Goal: Find specific page/section: Find specific page/section

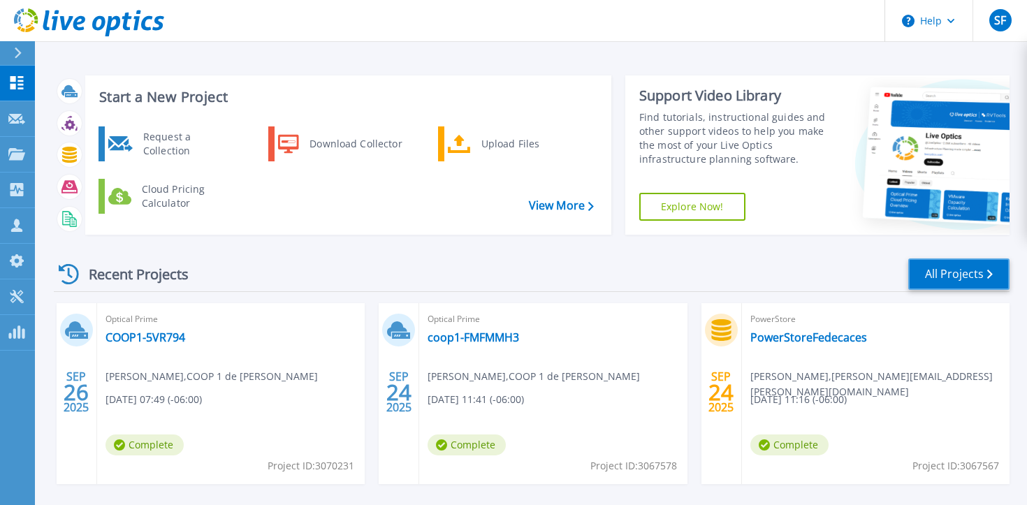
click at [978, 272] on link "All Projects" at bounding box center [958, 274] width 101 height 31
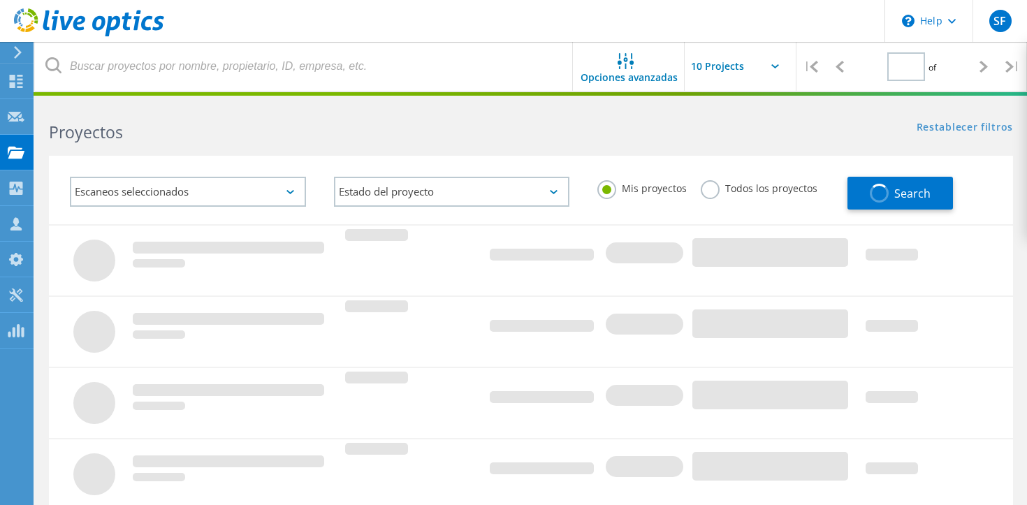
type input "4"
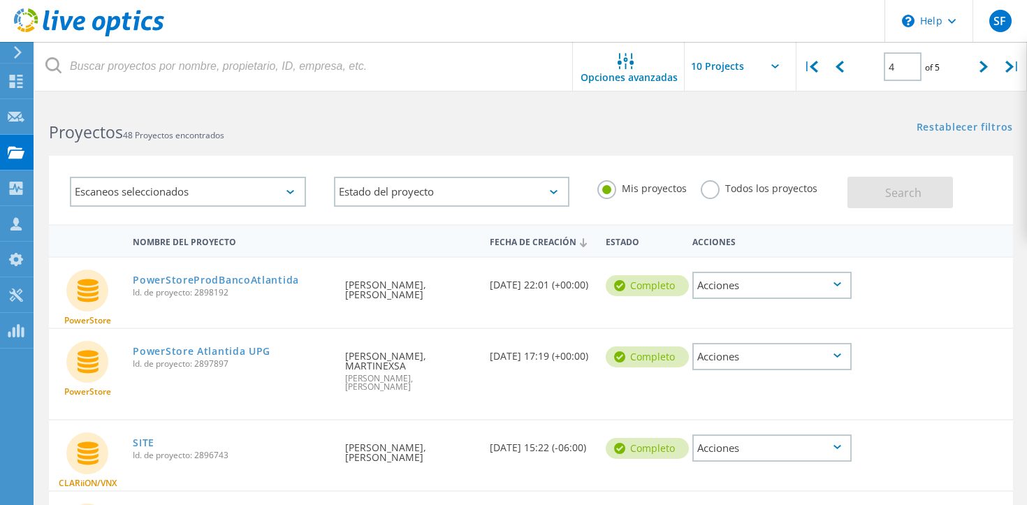
click at [762, 78] on input "text" at bounding box center [755, 66] width 140 height 49
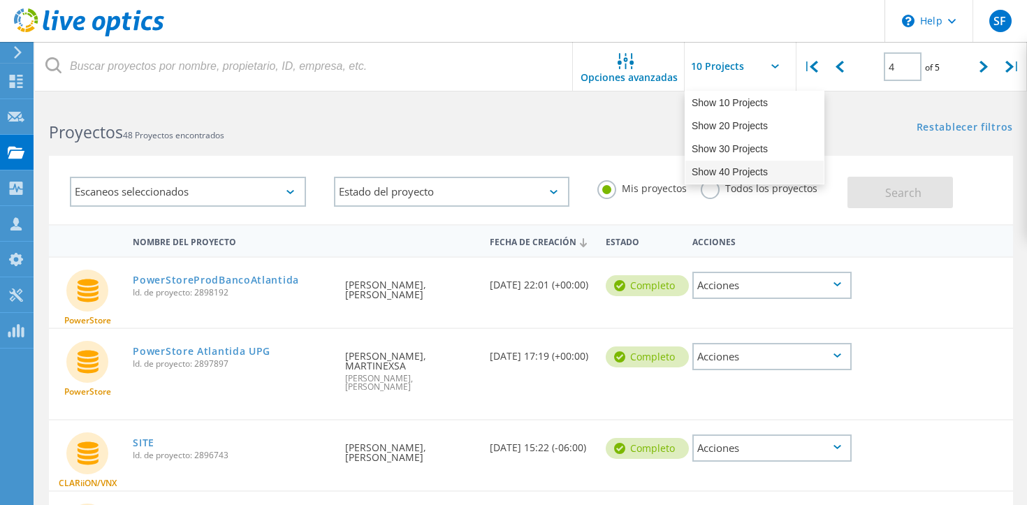
click at [733, 170] on div "Show 40 Projects" at bounding box center [754, 172] width 138 height 23
type input "Show 40 Projects"
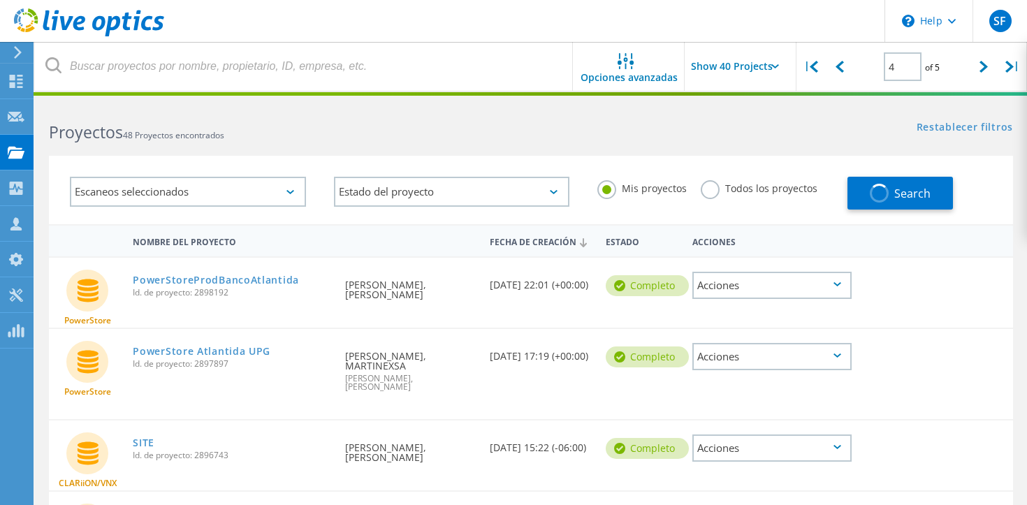
type input "1"
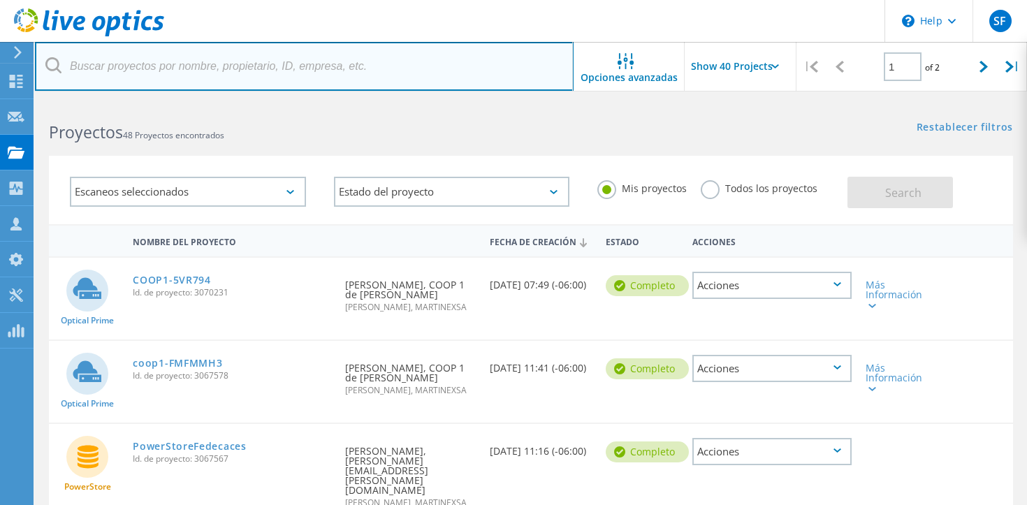
click at [322, 64] on input "text" at bounding box center [304, 66] width 539 height 49
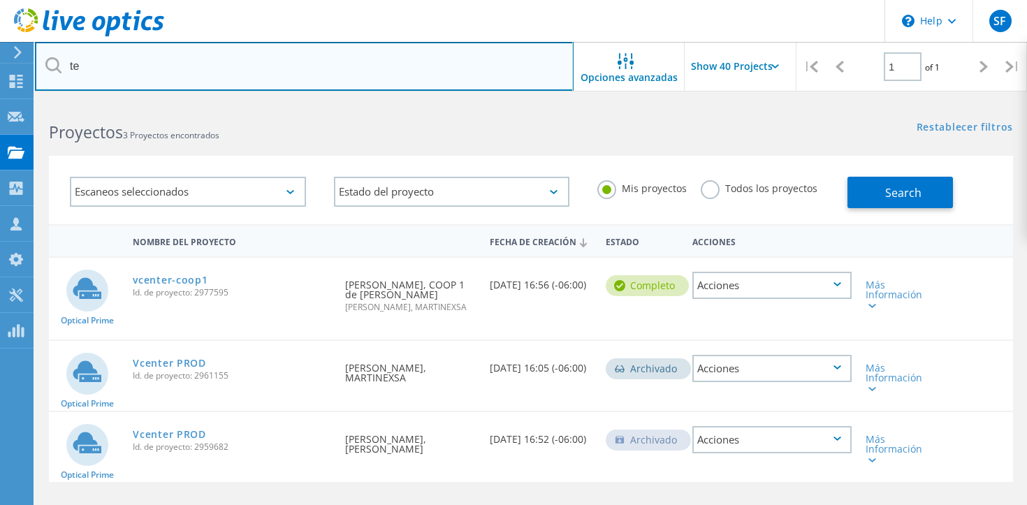
type input "t"
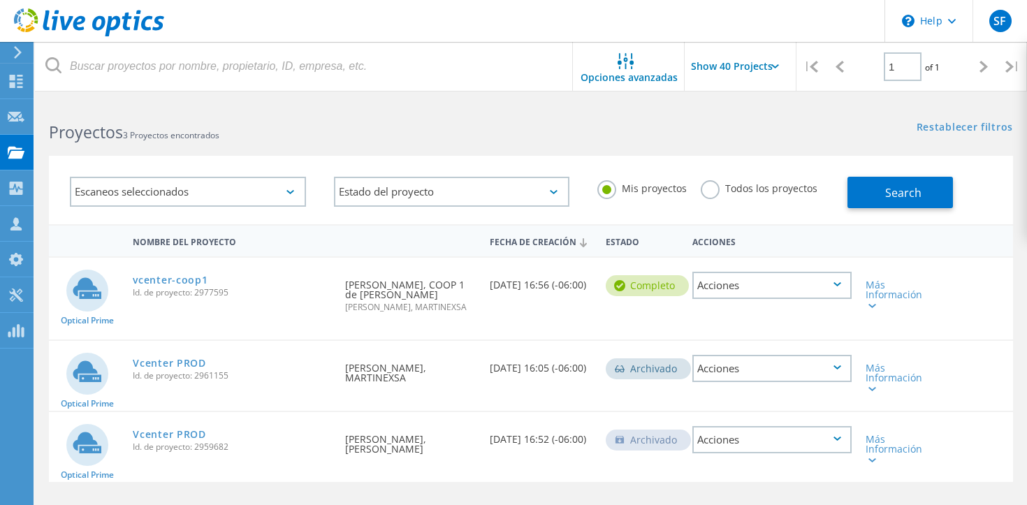
click at [639, 127] on div "Proyectos 3 Proyectos encontrados Restablecer filtros Mostrar filtros" at bounding box center [531, 119] width 992 height 37
click at [968, 123] on link "Restablecer filtros" at bounding box center [965, 128] width 96 height 12
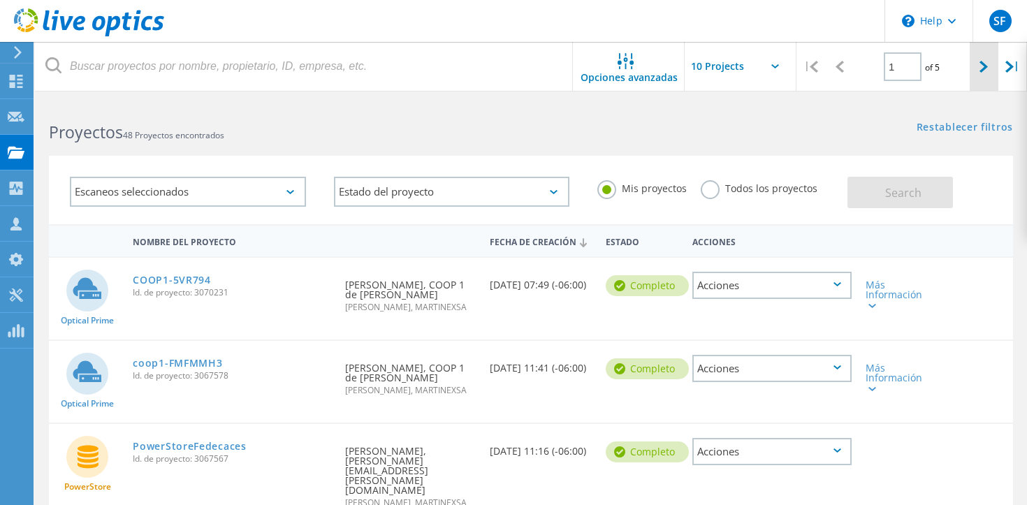
click at [977, 71] on div at bounding box center [984, 67] width 29 height 50
type input "2"
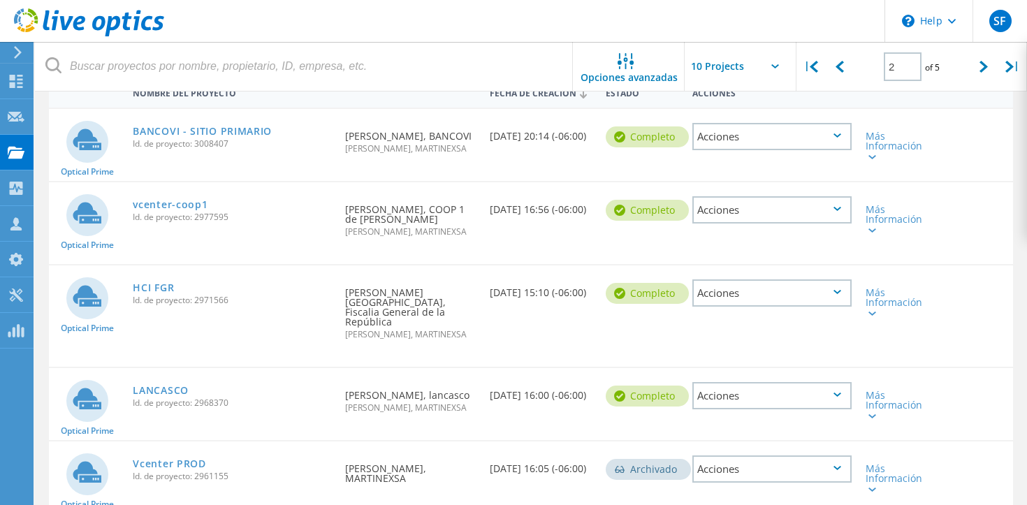
scroll to position [150, 0]
click at [189, 458] on link "Vcenter PROD" at bounding box center [169, 463] width 73 height 10
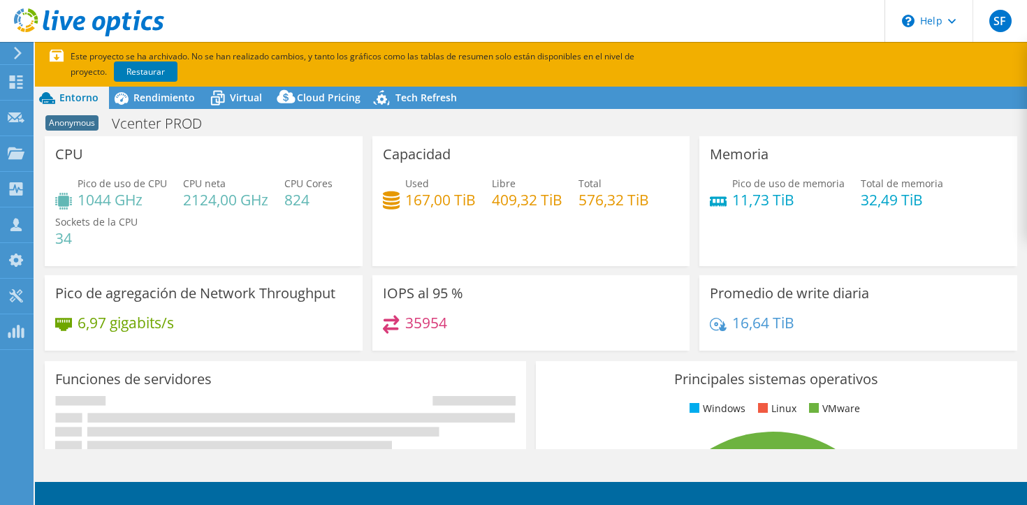
select select "USD"
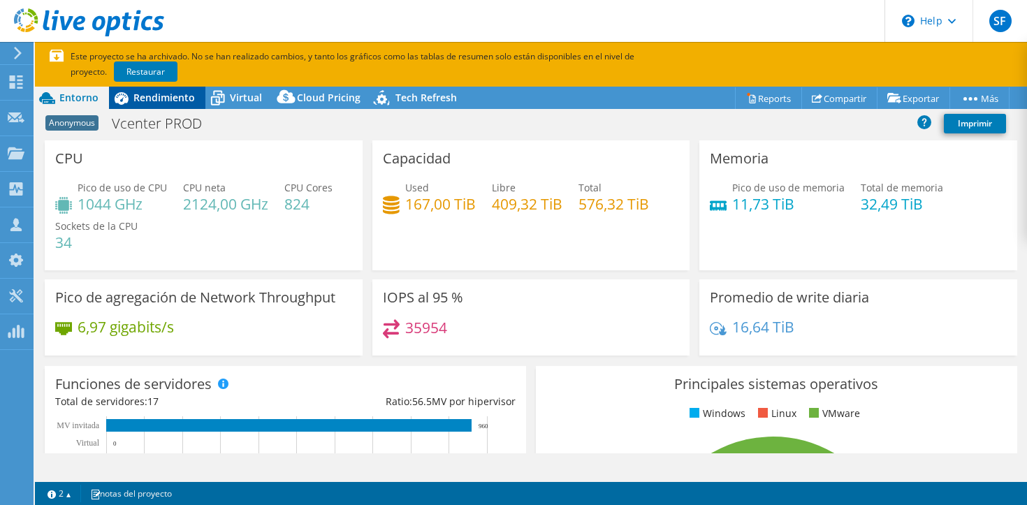
click at [150, 106] on div "Rendimiento" at bounding box center [157, 98] width 96 height 22
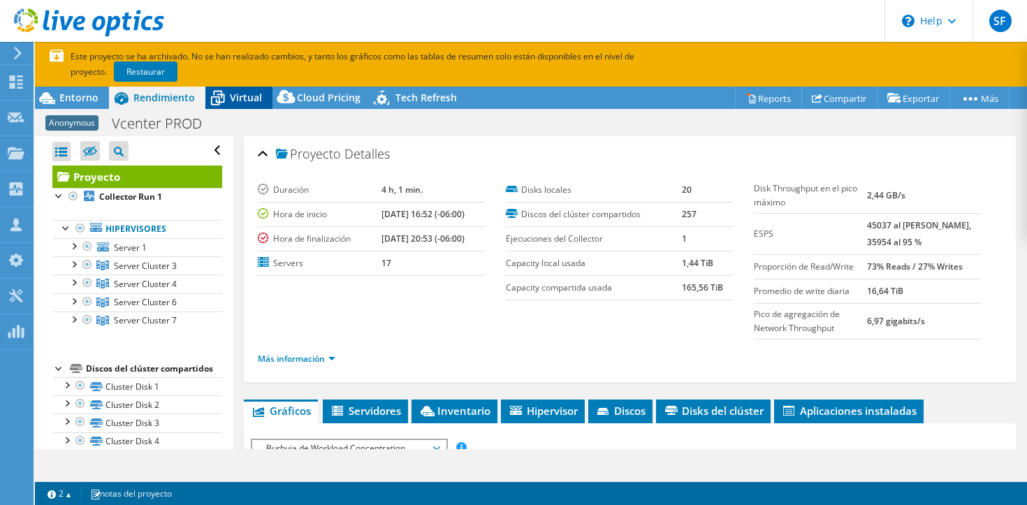
click at [211, 97] on icon at bounding box center [218, 99] width 14 height 11
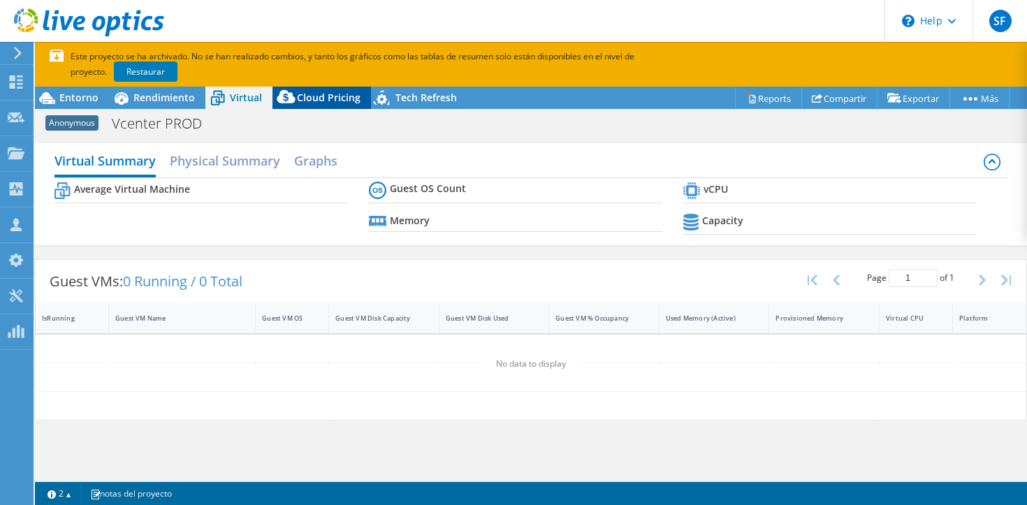
click at [306, 95] on span "Cloud Pricing" at bounding box center [329, 97] width 64 height 13
